Goal: Task Accomplishment & Management: Complete application form

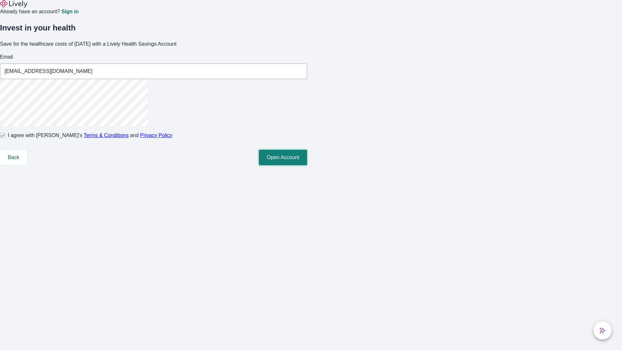
click at [307, 165] on button "Open Account" at bounding box center [283, 158] width 48 height 16
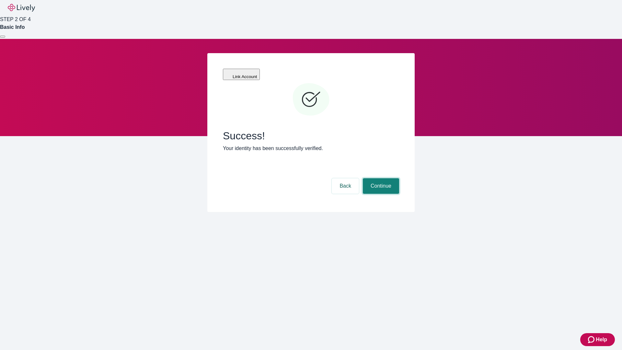
click at [380, 178] on button "Continue" at bounding box center [381, 186] width 36 height 16
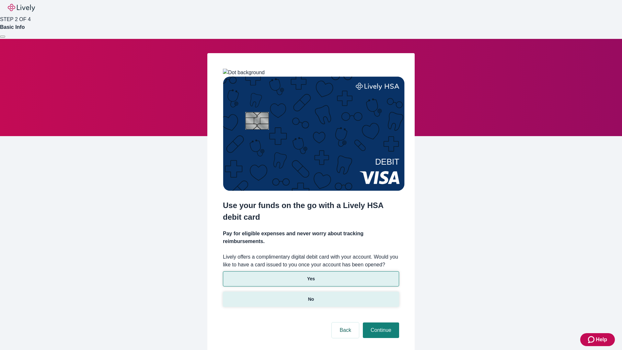
click at [311, 296] on p "No" at bounding box center [311, 299] width 6 height 7
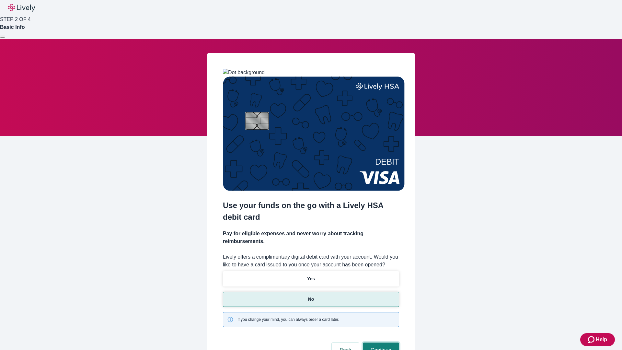
click at [380, 342] on button "Continue" at bounding box center [381, 350] width 36 height 16
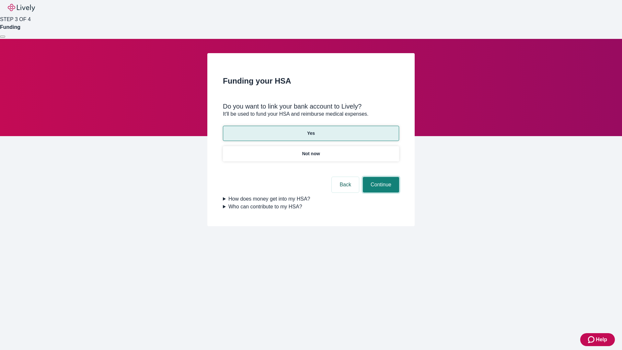
click at [380, 177] on button "Continue" at bounding box center [381, 185] width 36 height 16
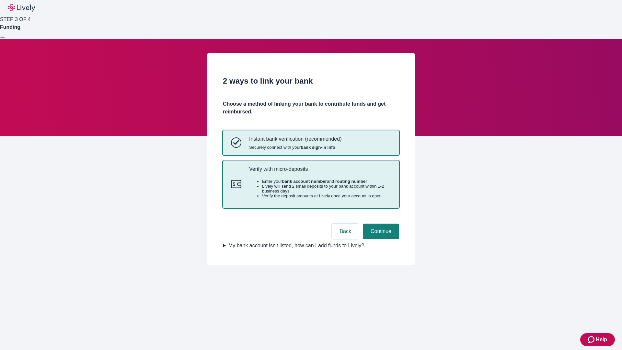
click at [320, 172] on p "Verify with micro-deposits" at bounding box center [320, 169] width 142 height 6
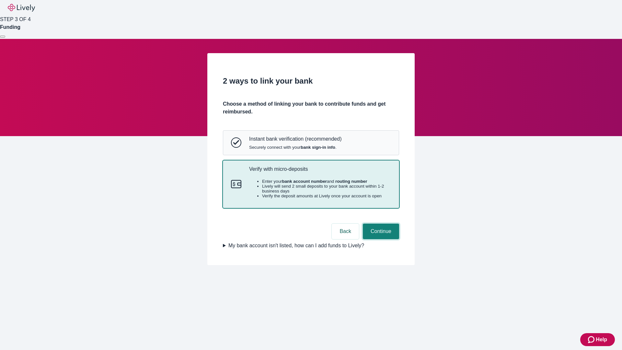
click at [380, 239] on button "Continue" at bounding box center [381, 232] width 36 height 16
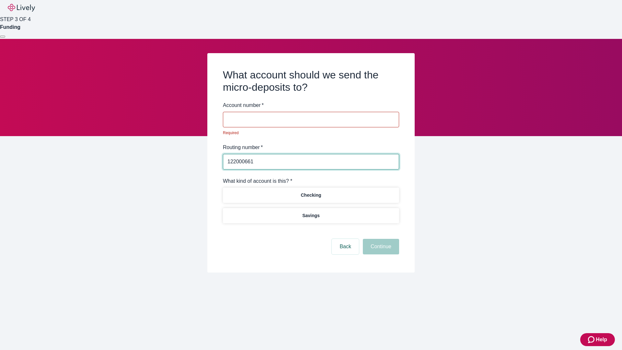
type input "122000661"
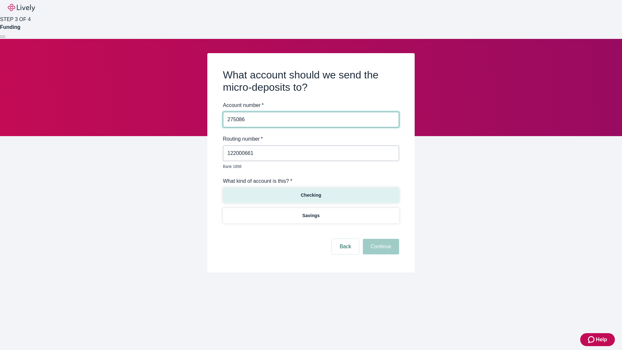
type input "275086"
click at [311, 192] on p "Checking" at bounding box center [311, 195] width 20 height 7
